Goal: Task Accomplishment & Management: Use online tool/utility

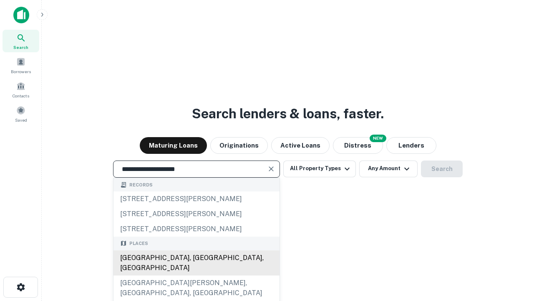
click at [196, 275] on div "[GEOGRAPHIC_DATA], [GEOGRAPHIC_DATA], [GEOGRAPHIC_DATA]" at bounding box center [197, 262] width 166 height 25
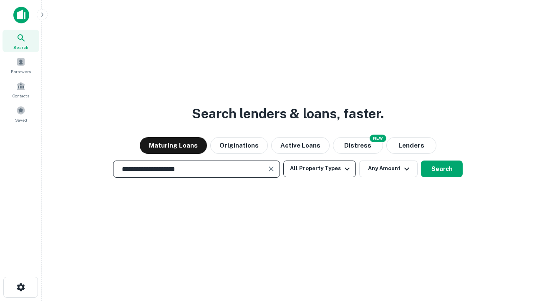
type input "**********"
click at [320, 168] on button "All Property Types" at bounding box center [319, 168] width 73 height 17
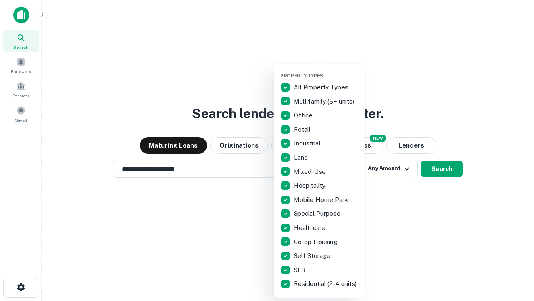
click at [326, 70] on button "button" at bounding box center [326, 70] width 92 height 0
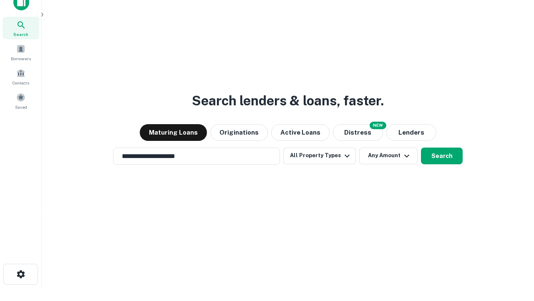
scroll to position [5, 101]
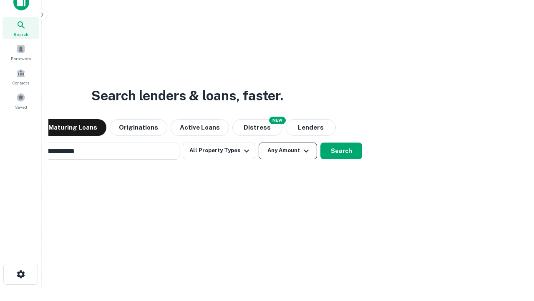
click at [259, 142] on button "Any Amount" at bounding box center [288, 150] width 58 height 17
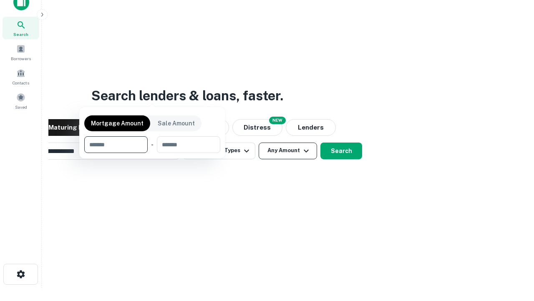
scroll to position [13, 0]
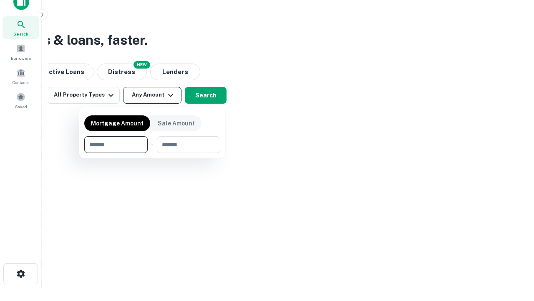
type input "*******"
click at [152, 153] on button "button" at bounding box center [152, 153] width 136 height 0
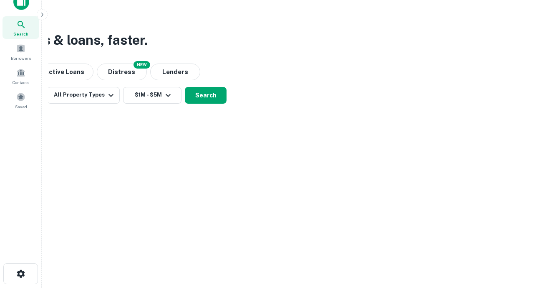
scroll to position [13, 0]
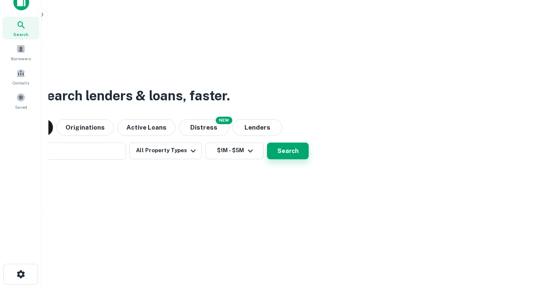
click at [267, 142] on button "Search" at bounding box center [288, 150] width 42 height 17
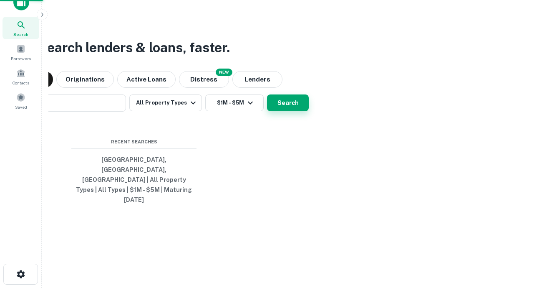
scroll to position [13, 0]
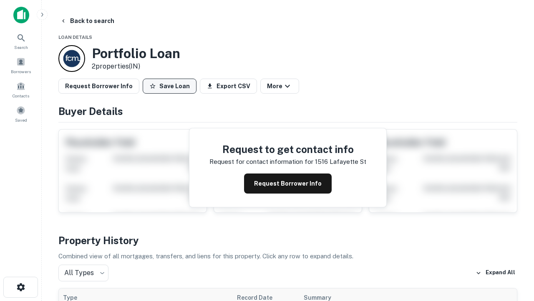
click at [169, 86] on button "Save Loan" at bounding box center [170, 85] width 54 height 15
click at [172, 86] on button "Loan Saved" at bounding box center [172, 85] width 58 height 15
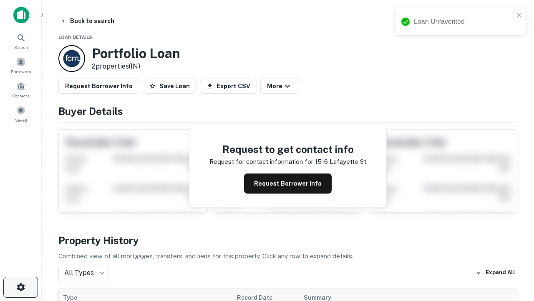
click at [20, 287] on icon "button" at bounding box center [21, 287] width 10 height 10
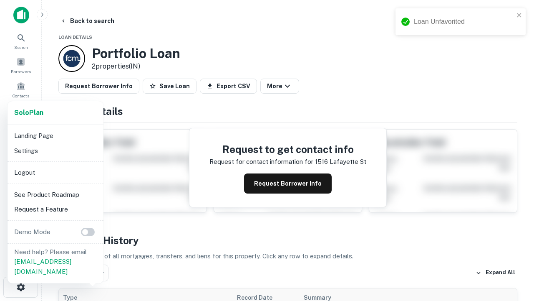
click at [55, 172] on li "Logout" at bounding box center [55, 172] width 89 height 15
